Goal: Task Accomplishment & Management: Use online tool/utility

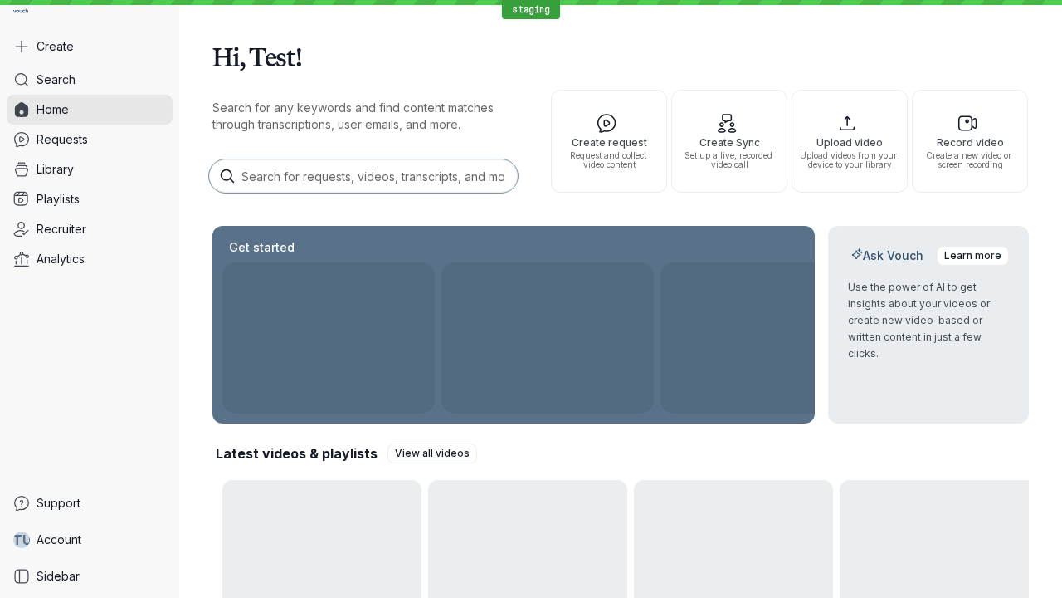
click at [90, 46] on button "Create" at bounding box center [90, 47] width 166 height 30
